Goal: Communication & Community: Answer question/provide support

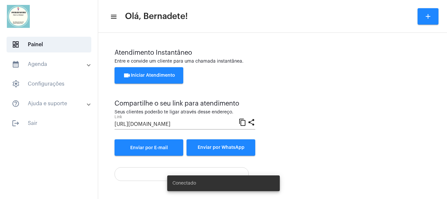
click at [171, 68] on button "videocam Iniciar Atendimento" at bounding box center [149, 75] width 69 height 16
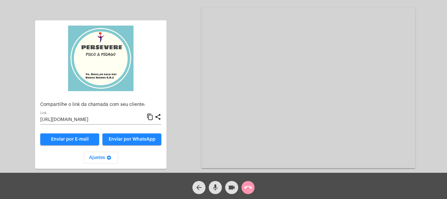
click at [150, 116] on mat-icon "content_copy" at bounding box center [150, 117] width 7 height 8
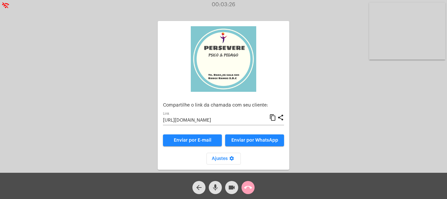
click at [247, 187] on mat-icon "call_end" at bounding box center [248, 187] width 8 height 8
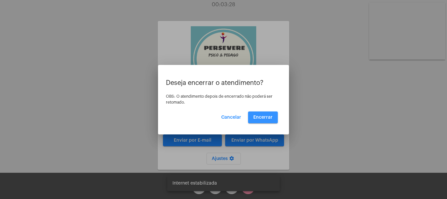
click at [271, 114] on button "Encerrar" at bounding box center [263, 117] width 30 height 12
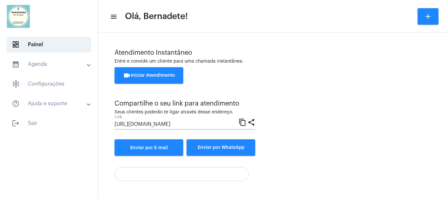
click at [161, 78] on button "videocam Iniciar Atendimento" at bounding box center [149, 75] width 69 height 16
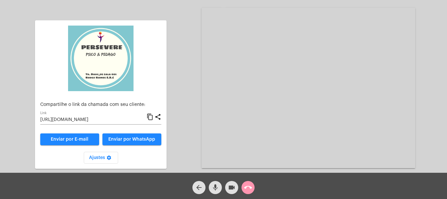
click at [188, 117] on div "Aguardando cliente acessar a chamada Ajustes settings Compartilhe o link da cha…" at bounding box center [224, 87] width 446 height 172
click at [150, 115] on mat-icon "content_copy" at bounding box center [150, 117] width 7 height 8
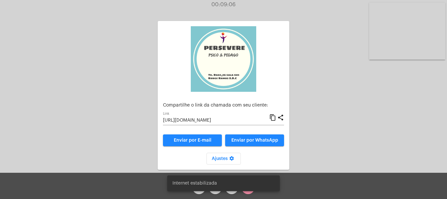
click at [248, 186] on simple-snack-bar "Internet estabilizada" at bounding box center [223, 183] width 102 height 7
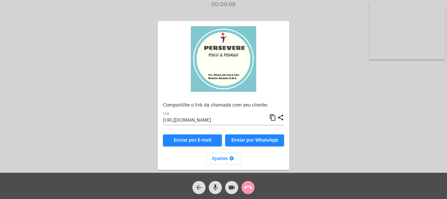
click at [247, 191] on mat-icon "call_end" at bounding box center [248, 187] width 8 height 8
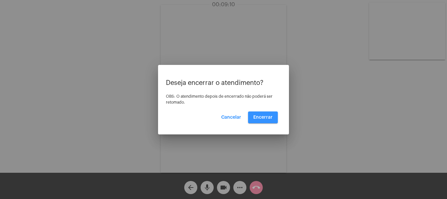
click at [263, 115] on span "Encerrar" at bounding box center [262, 117] width 19 height 5
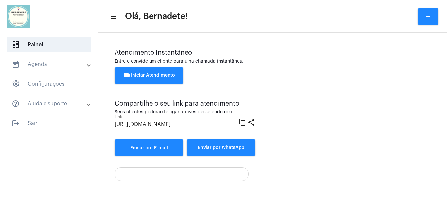
click at [163, 77] on span "videocam Iniciar Atendimento" at bounding box center [149, 75] width 52 height 5
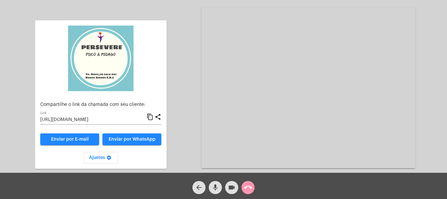
click at [151, 116] on mat-icon "content_copy" at bounding box center [150, 117] width 7 height 8
